Goal: Check status: Check status

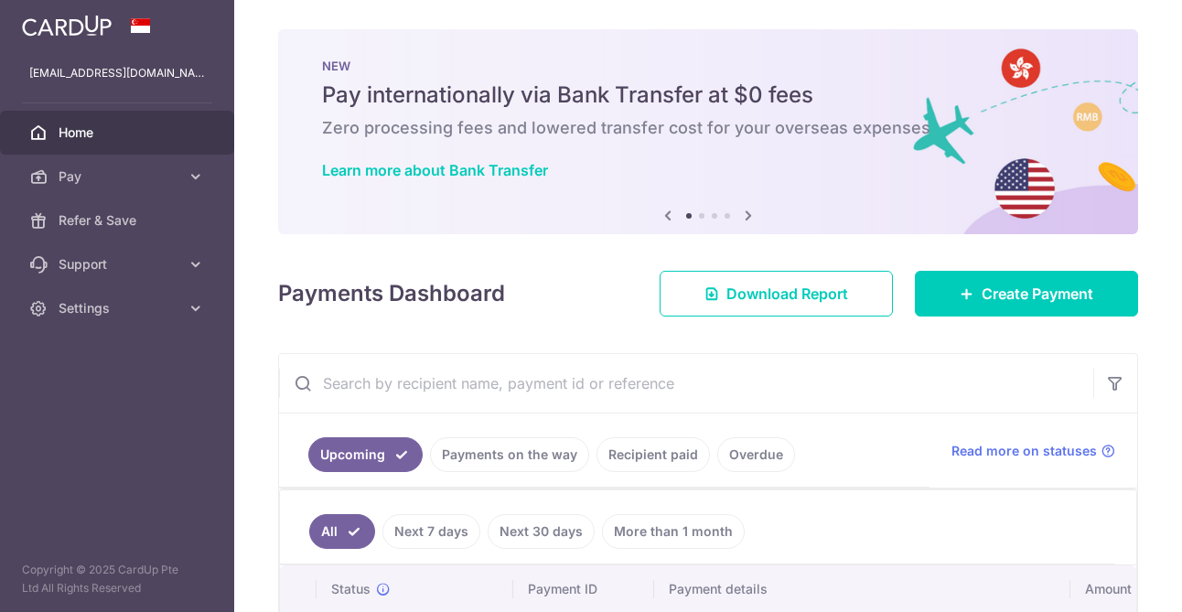
scroll to position [207, 0]
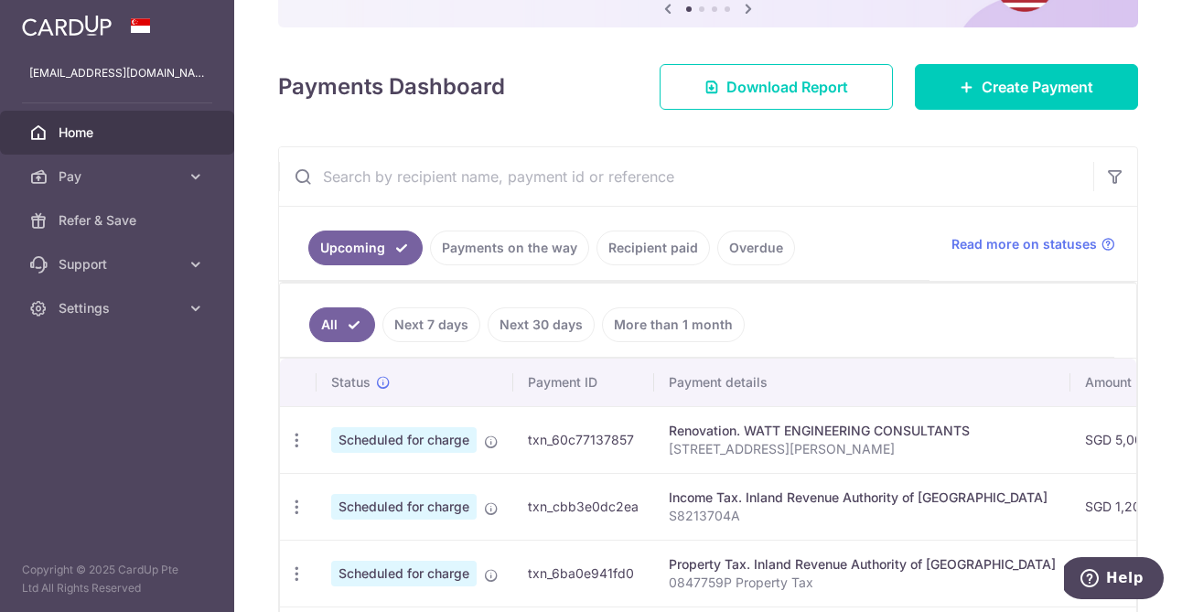
click at [656, 260] on link "Recipient paid" at bounding box center [653, 248] width 113 height 35
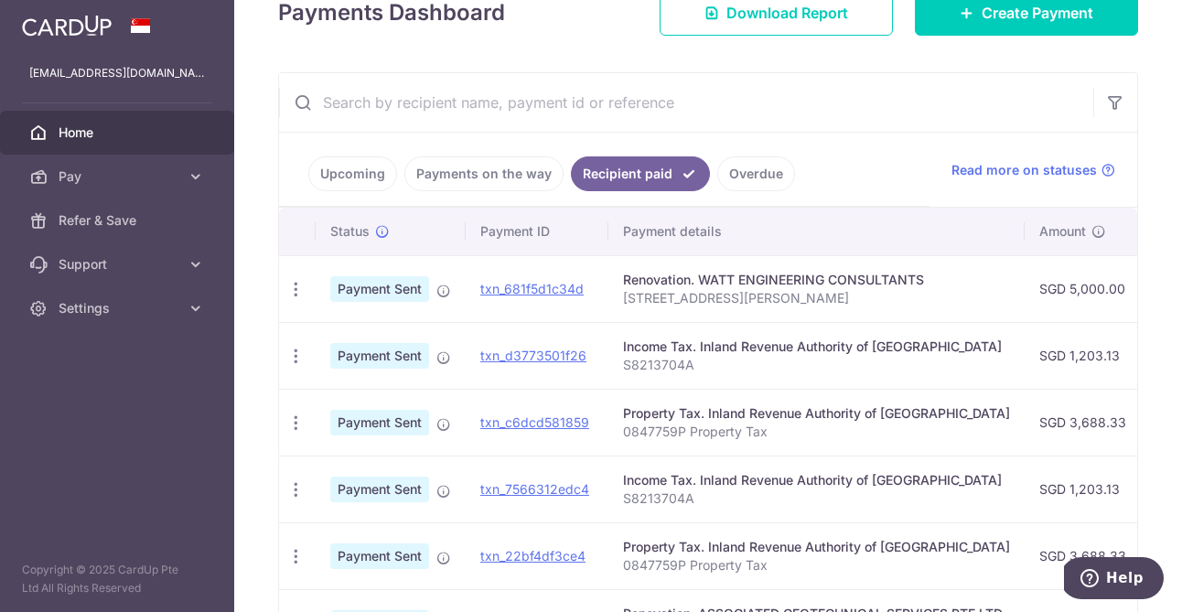
scroll to position [0, 587]
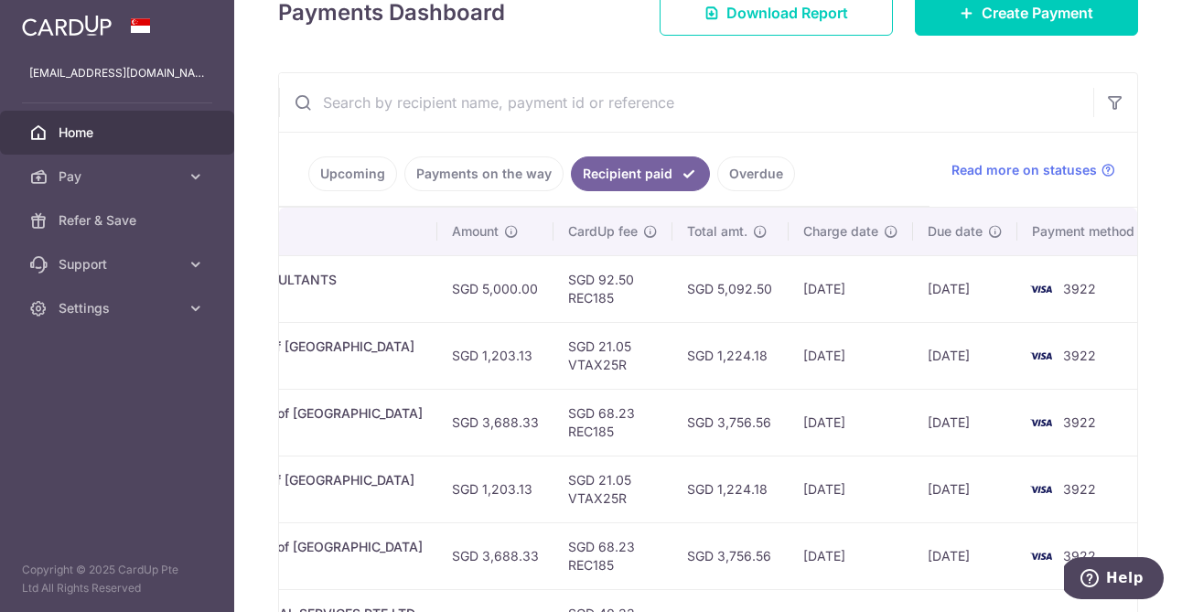
click at [468, 171] on link "Payments on the way" at bounding box center [483, 173] width 159 height 35
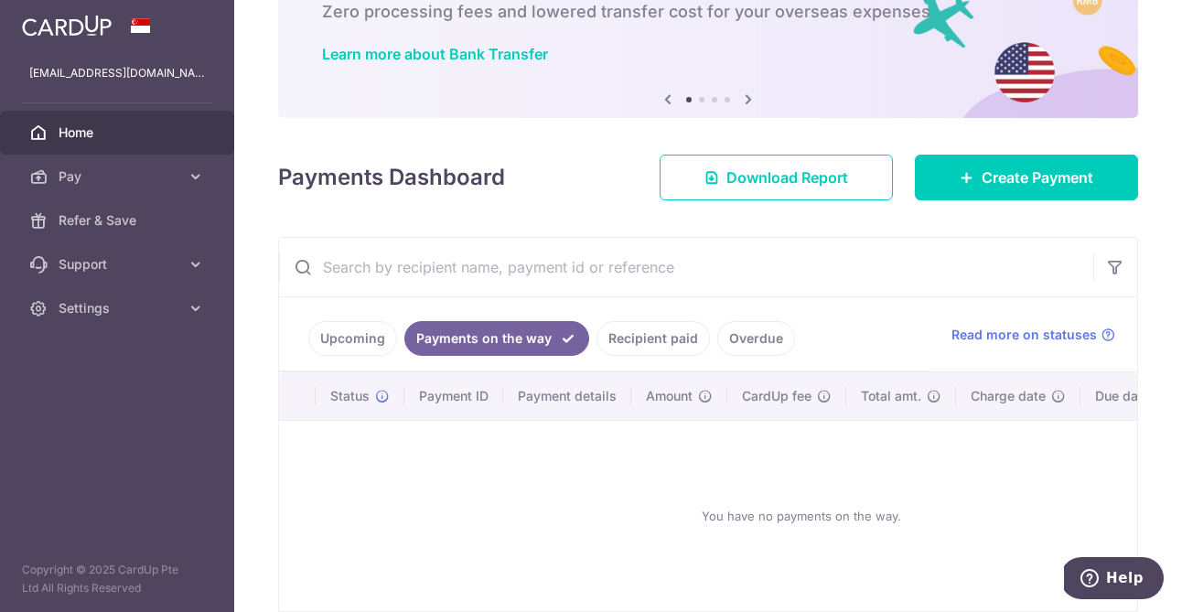
scroll to position [204, 0]
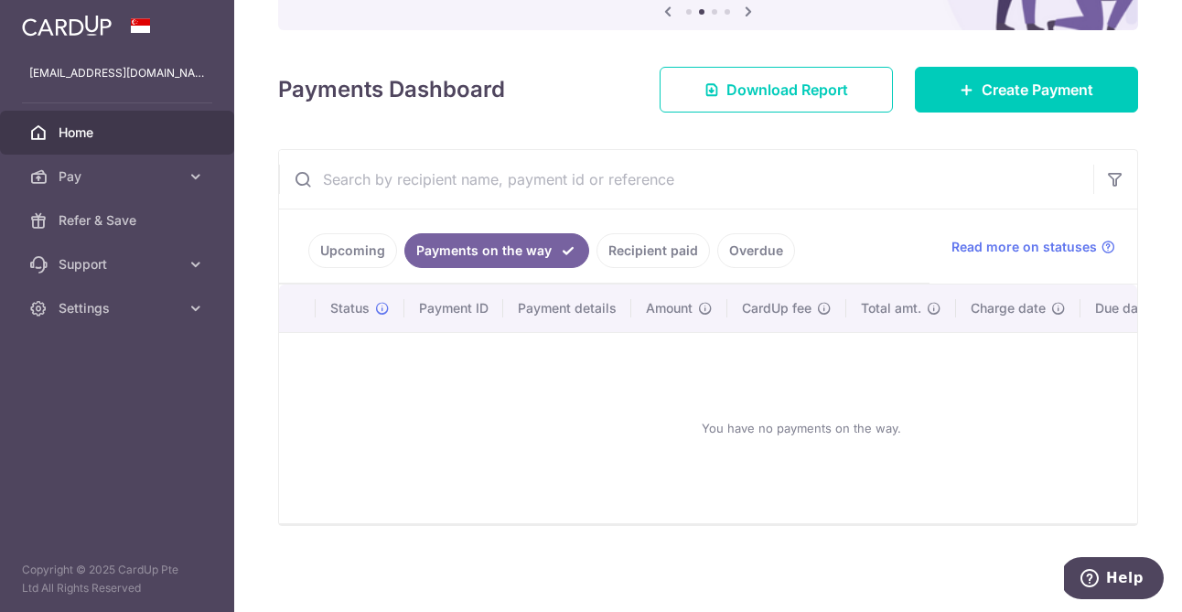
click at [659, 248] on link "Recipient paid" at bounding box center [653, 250] width 113 height 35
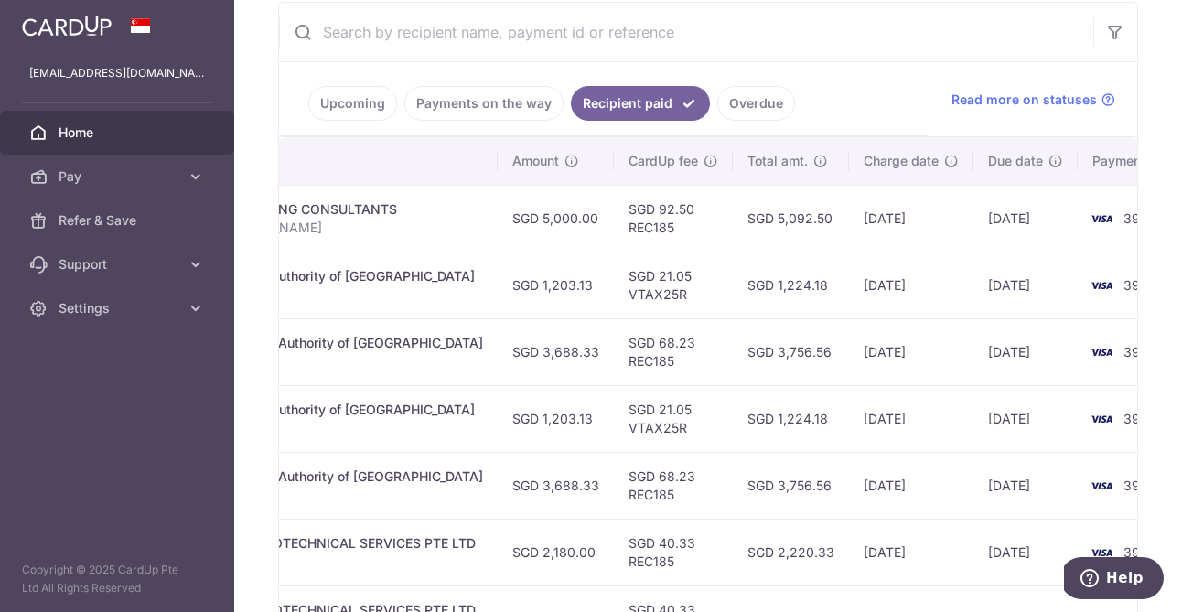
scroll to position [0, 587]
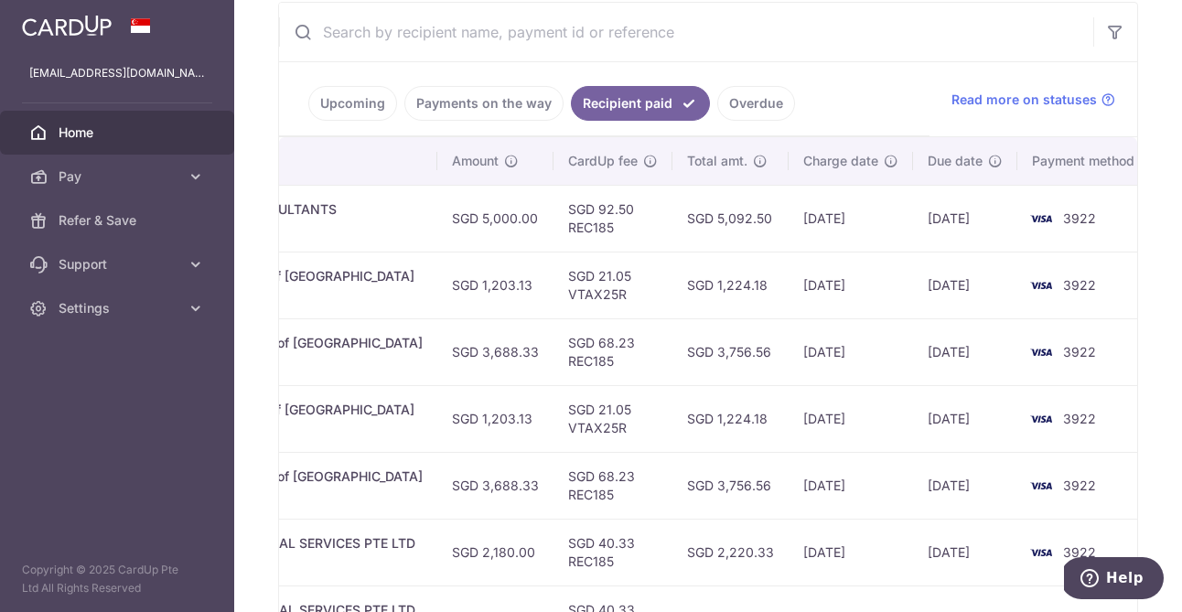
click at [346, 109] on link "Upcoming" at bounding box center [352, 103] width 89 height 35
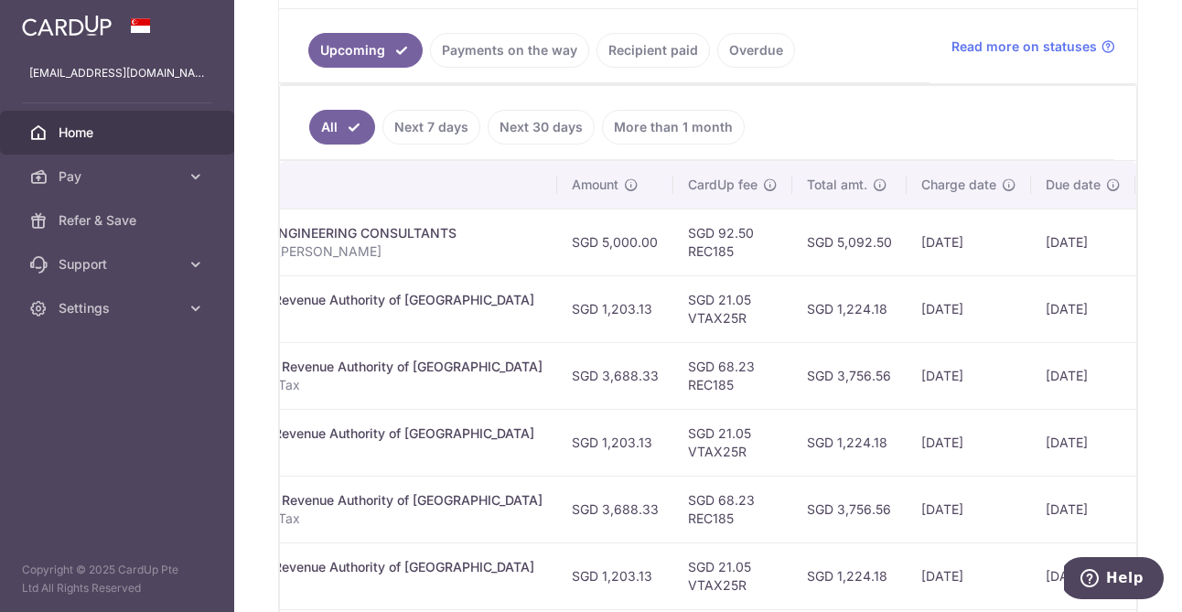
scroll to position [0, 575]
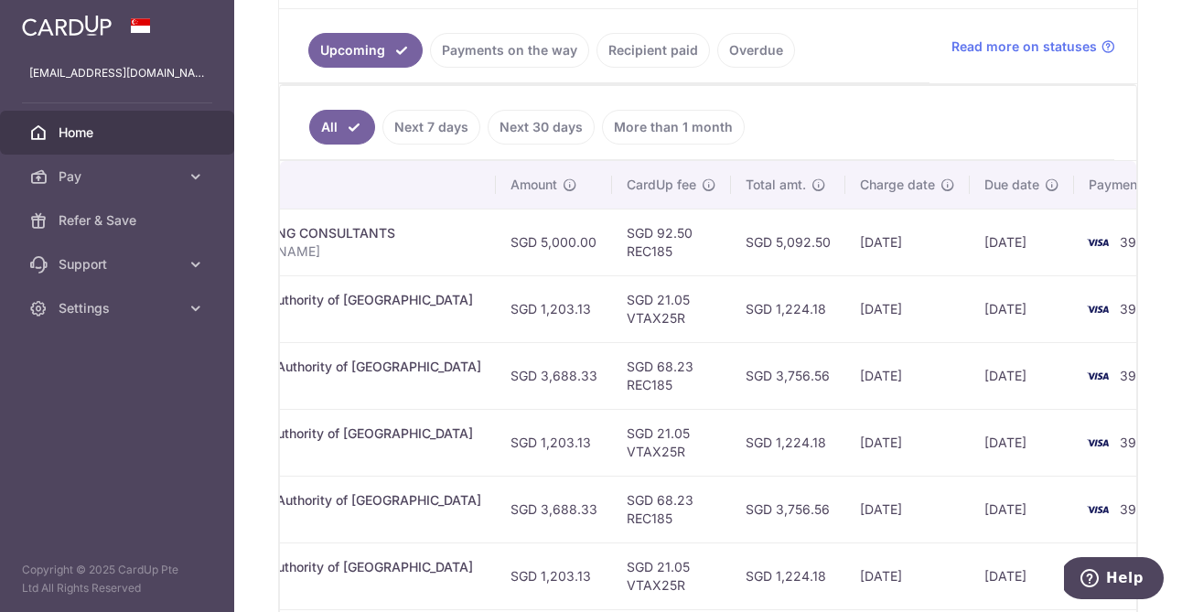
click at [672, 59] on link "Recipient paid" at bounding box center [653, 50] width 113 height 35
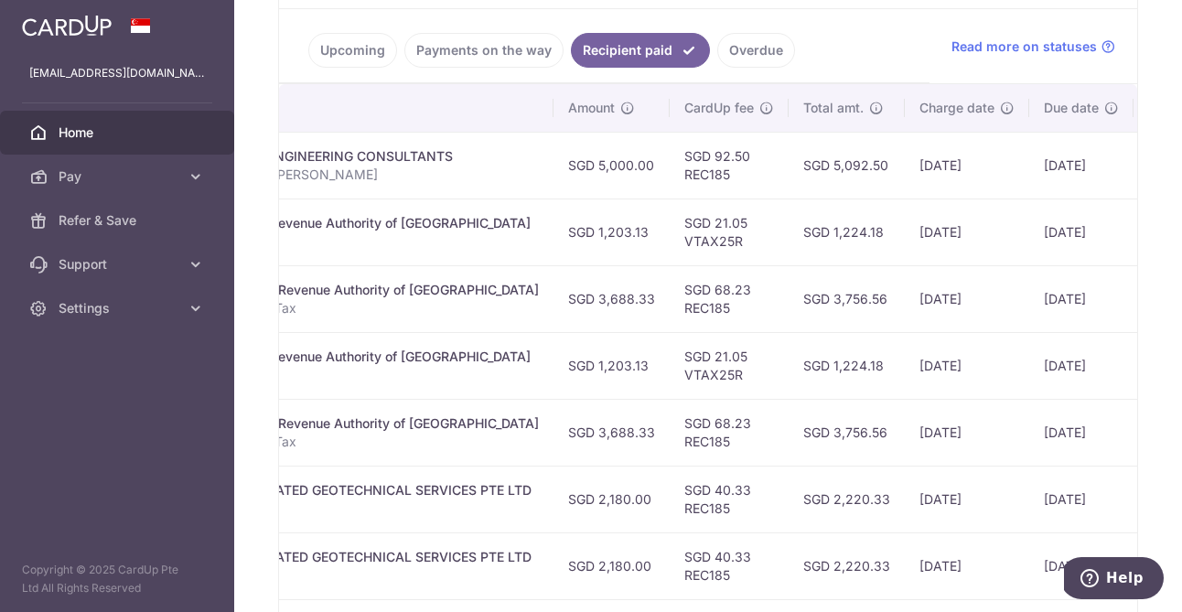
scroll to position [0, 587]
